Goal: Go to known website: Access a specific website the user already knows

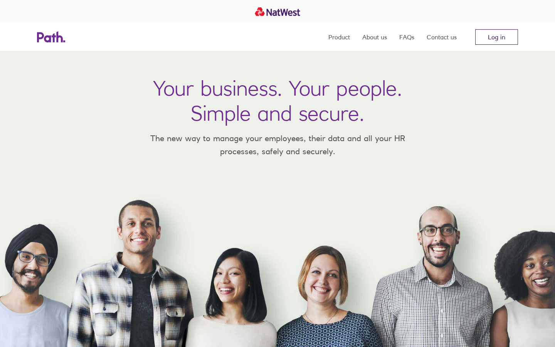
click at [492, 34] on link "Log in" at bounding box center [497, 36] width 43 height 15
click at [487, 30] on link "Log in" at bounding box center [497, 36] width 43 height 15
